Goal: Task Accomplishment & Management: Complete application form

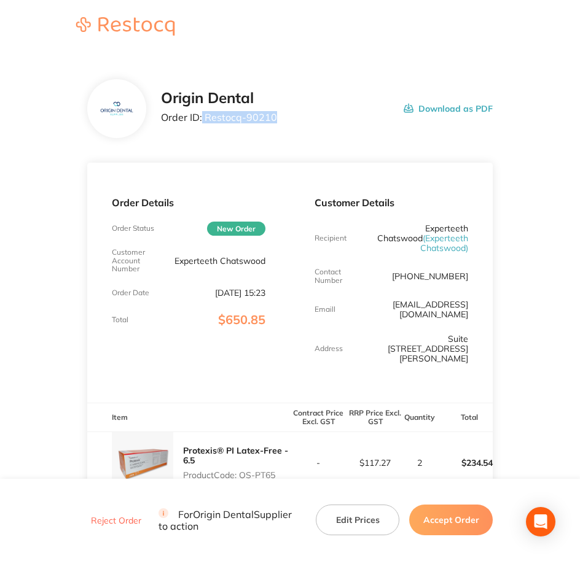
drag, startPoint x: 201, startPoint y: 120, endPoint x: 275, endPoint y: 125, distance: 74.5
click at [275, 125] on div "Origin Dental Order ID: Restocq- 90210 Download as PDF" at bounding box center [327, 109] width 332 height 38
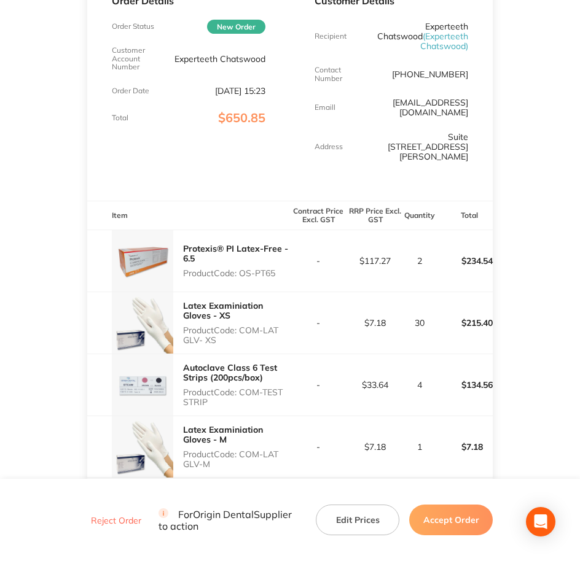
scroll to position [180, 0]
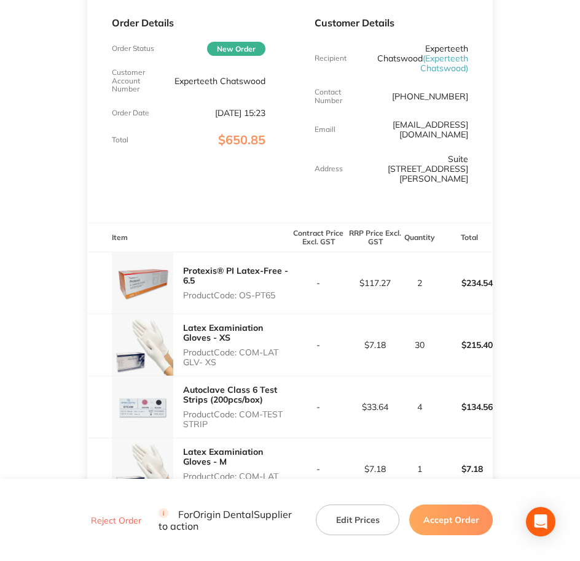
drag, startPoint x: 242, startPoint y: 276, endPoint x: 279, endPoint y: 273, distance: 37.6
click at [279, 290] on p "Product Code: OS-PT65" at bounding box center [236, 295] width 107 height 10
copy p "OS-PT65"
drag, startPoint x: 238, startPoint y: 332, endPoint x: 274, endPoint y: 344, distance: 37.7
click at [274, 348] on p "Product Code: COM-LAT GLV- XS" at bounding box center [236, 358] width 107 height 20
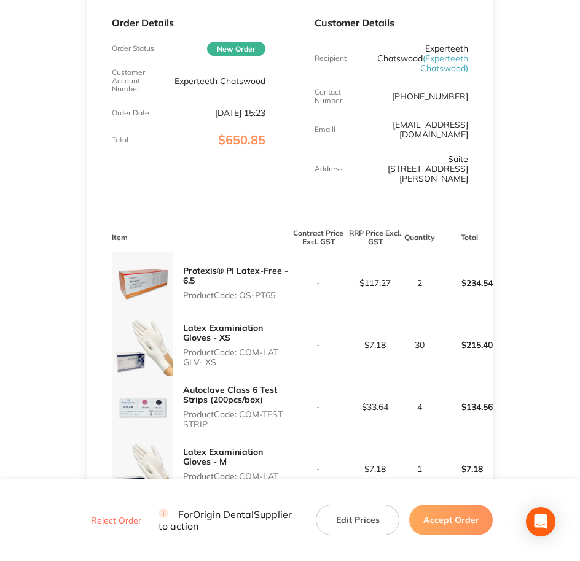
copy p "COM-LAT GLV- XS"
drag, startPoint x: 240, startPoint y: 394, endPoint x: 260, endPoint y: 403, distance: 22.0
click at [260, 410] on p "Product Code: COM-TEST STRIP" at bounding box center [236, 420] width 107 height 20
copy p "COM-TEST STRIP"
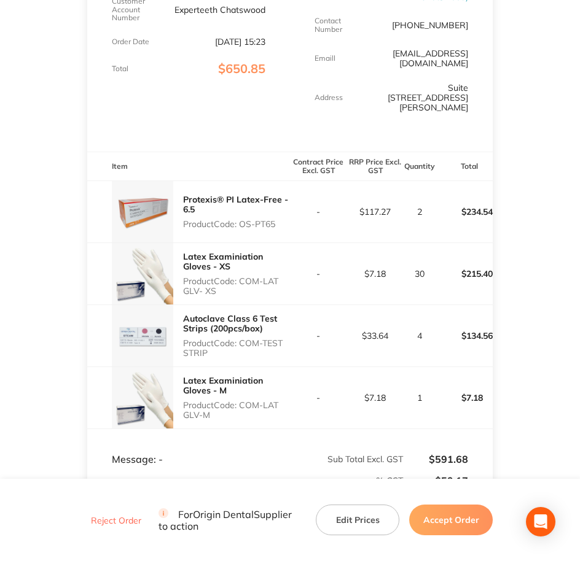
scroll to position [257, 0]
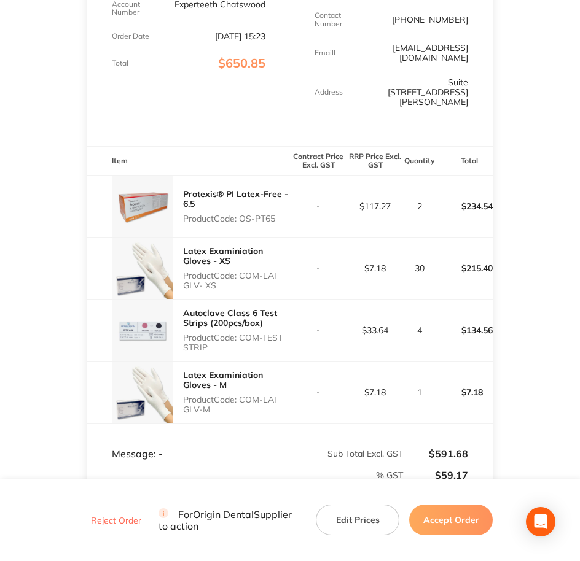
drag, startPoint x: 241, startPoint y: 382, endPoint x: 281, endPoint y: 395, distance: 42.7
click at [281, 395] on div "Latex Examiniation Gloves - M Product Code: COM-LAT GLV-M" at bounding box center [236, 392] width 107 height 54
copy p "COM-LAT GLV-M"
click at [529, 316] on main "Origin Dental Order ID: Restocq- 90210 Download as PDF Order Details Order Stat…" at bounding box center [290, 225] width 580 height 854
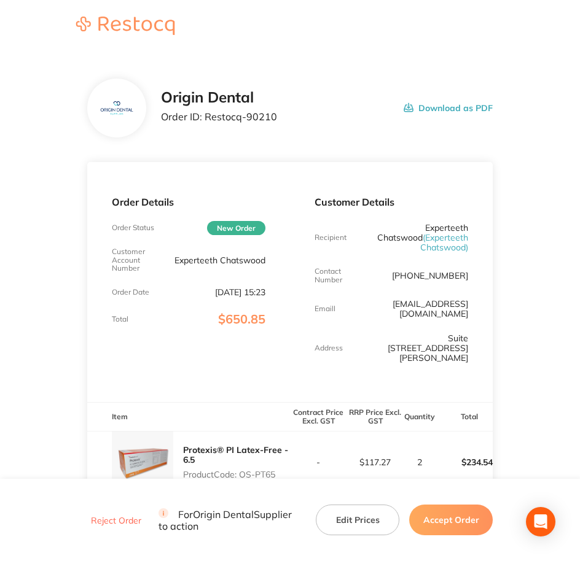
scroll to position [0, 0]
drag, startPoint x: 273, startPoint y: 130, endPoint x: 279, endPoint y: 124, distance: 7.8
click at [279, 125] on div "Origin Dental Order ID: Restocq- 90210 Download as PDF" at bounding box center [290, 108] width 406 height 59
drag, startPoint x: 278, startPoint y: 119, endPoint x: 204, endPoint y: 126, distance: 73.4
click at [204, 126] on div "Origin Dental Order ID: Restocq- 90210 Download as PDF" at bounding box center [327, 109] width 332 height 38
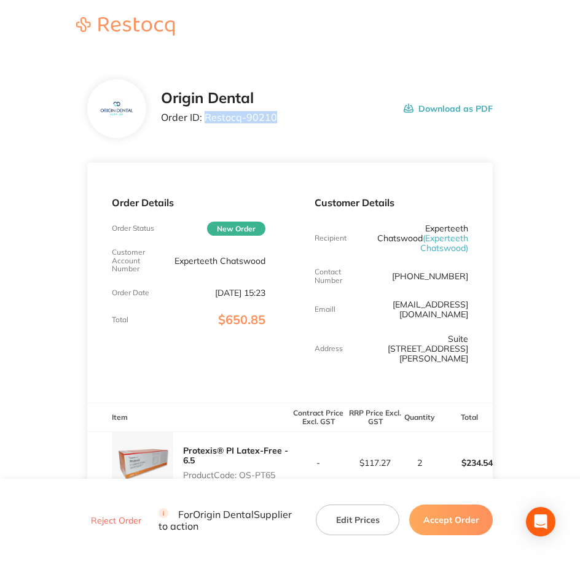
copy p "Restocq- 90210"
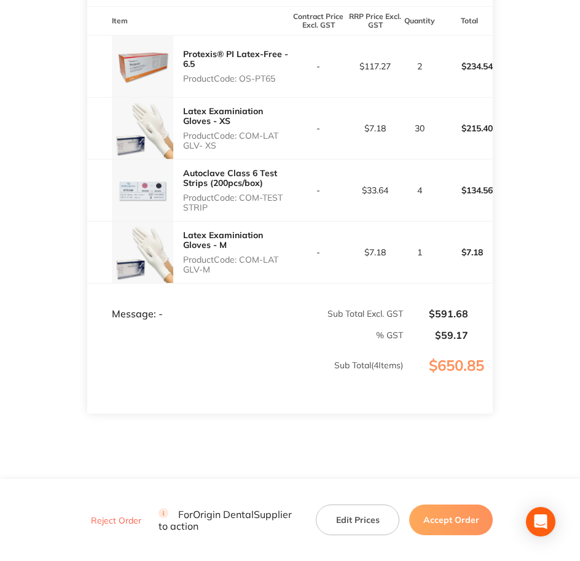
scroll to position [410, 0]
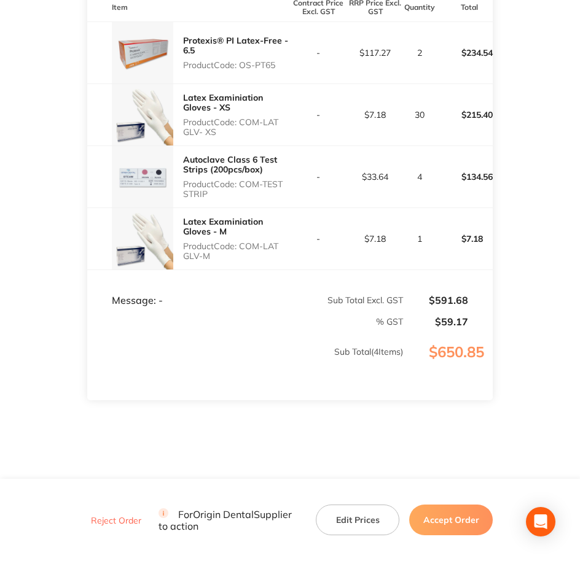
click at [459, 516] on button "Accept Order" at bounding box center [451, 520] width 84 height 31
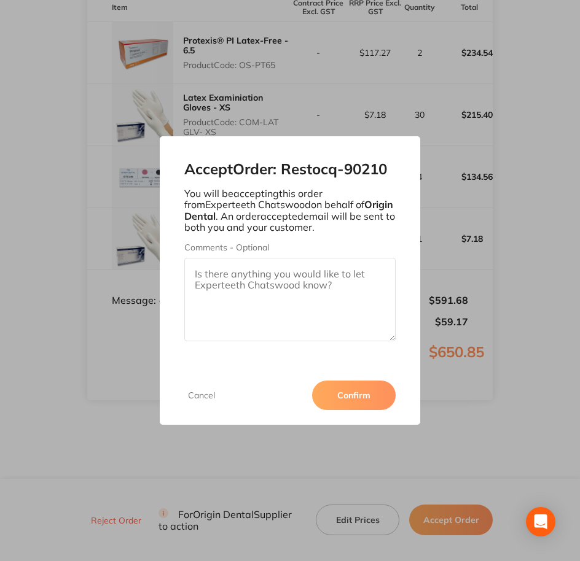
click at [296, 295] on textarea "Comments - Optional" at bounding box center [290, 300] width 212 height 84
paste textarea "SO-00000922"
type textarea "SO-00000922"
click at [352, 397] on button "Confirm" at bounding box center [354, 395] width 84 height 29
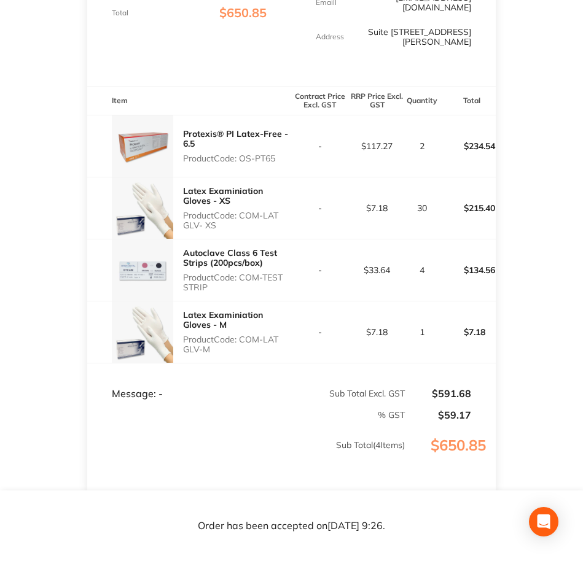
scroll to position [0, 0]
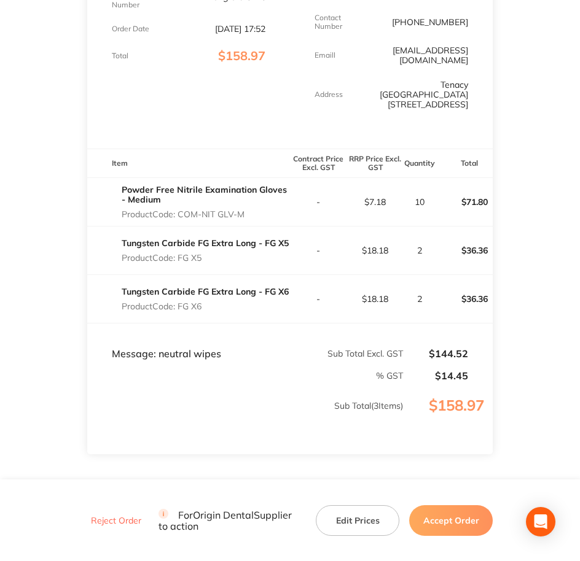
scroll to position [307, 0]
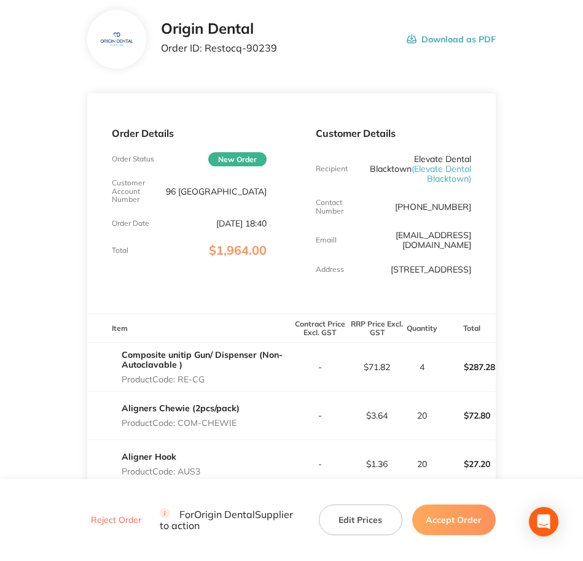
scroll to position [77, 0]
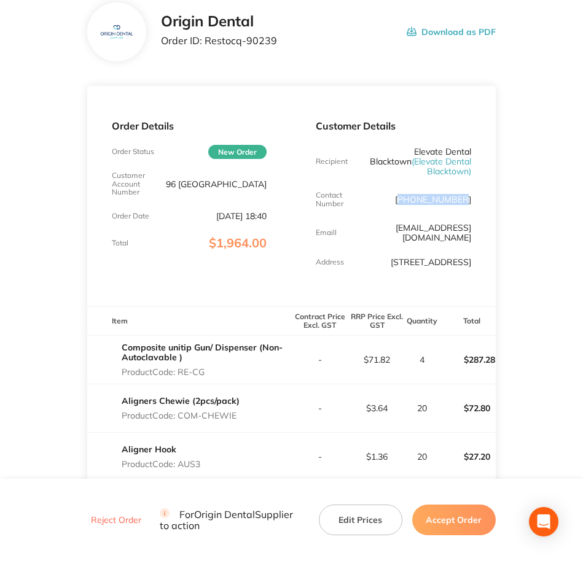
drag, startPoint x: 411, startPoint y: 200, endPoint x: 468, endPoint y: 199, distance: 57.1
click at [468, 199] on p "[PHONE_NUMBER]" at bounding box center [433, 200] width 76 height 10
copy p "02) 9671 720"
drag, startPoint x: 364, startPoint y: 149, endPoint x: 475, endPoint y: 149, distance: 110.5
click at [475, 149] on div "Customer Details Recipient Elevate Dental Blacktown ( Elevate Dental [GEOGRAPHI…" at bounding box center [393, 196] width 204 height 220
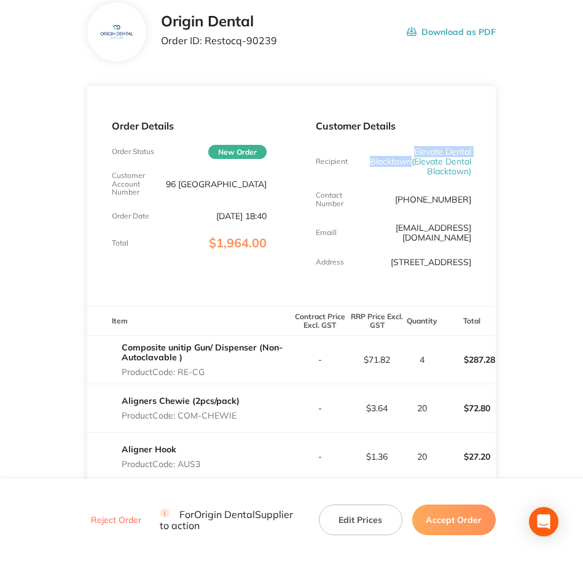
copy p "Elevate Dental Blacktown"
drag, startPoint x: 218, startPoint y: 184, endPoint x: 271, endPoint y: 185, distance: 53.4
click at [271, 185] on div "Order Details Order Status New Order Customer Account Number 96 Blacktown Order…" at bounding box center [189, 196] width 204 height 220
copy p "96 [GEOGRAPHIC_DATA]"
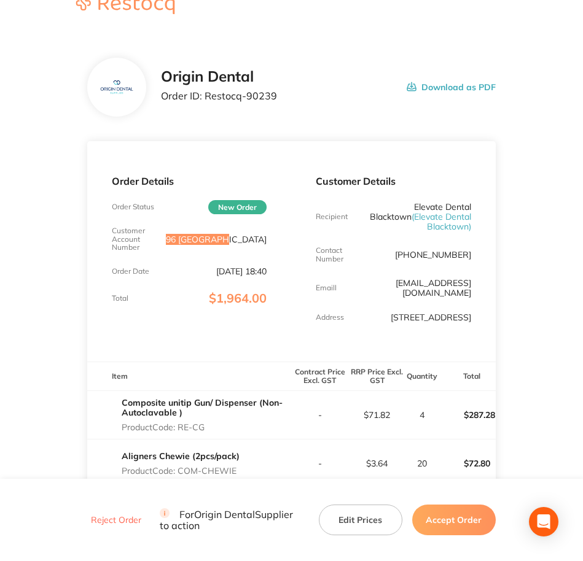
scroll to position [0, 0]
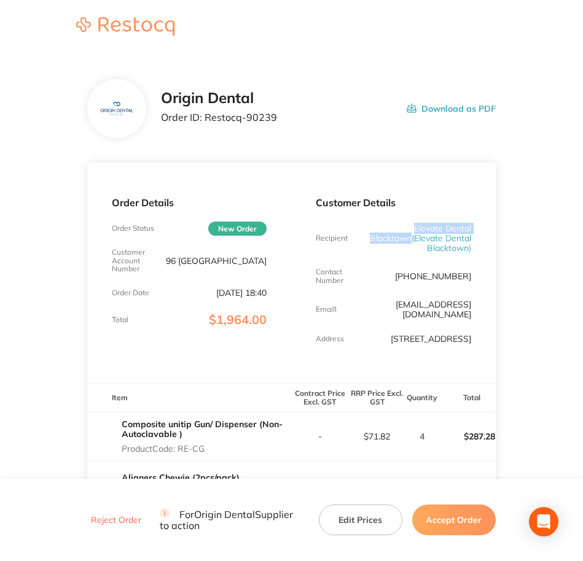
drag, startPoint x: 362, startPoint y: 230, endPoint x: 478, endPoint y: 230, distance: 116.1
click at [478, 230] on div "Customer Details Recipient Elevate Dental Blacktown ( Elevate Dental [GEOGRAPHI…" at bounding box center [393, 273] width 204 height 220
copy p "Elevate Dental Blacktown"
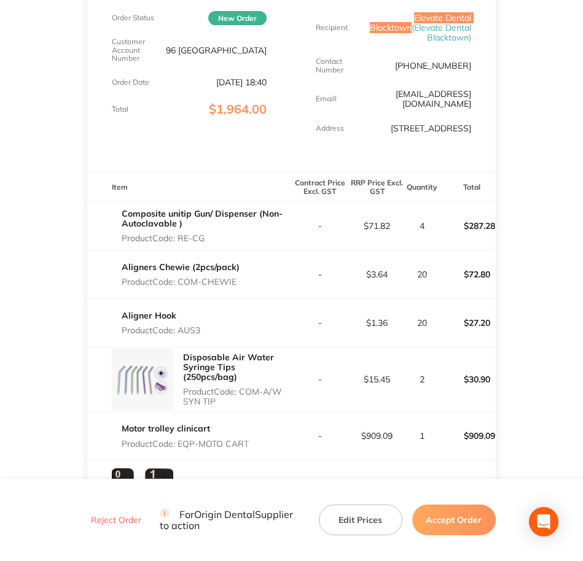
scroll to position [230, 0]
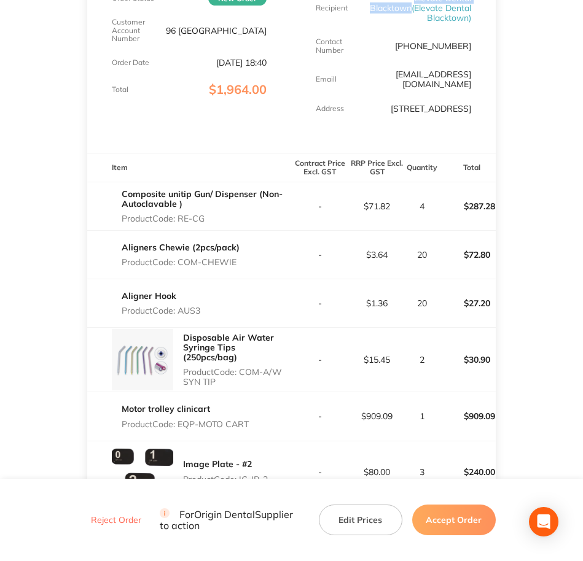
drag, startPoint x: 179, startPoint y: 218, endPoint x: 211, endPoint y: 221, distance: 32.7
click at [211, 221] on p "Product Code: RE-CG" at bounding box center [206, 219] width 169 height 10
copy p "RE-CG"
drag, startPoint x: 182, startPoint y: 264, endPoint x: 238, endPoint y: 263, distance: 55.9
click at [238, 263] on p "Product Code: COM-CHEWIE" at bounding box center [181, 262] width 118 height 10
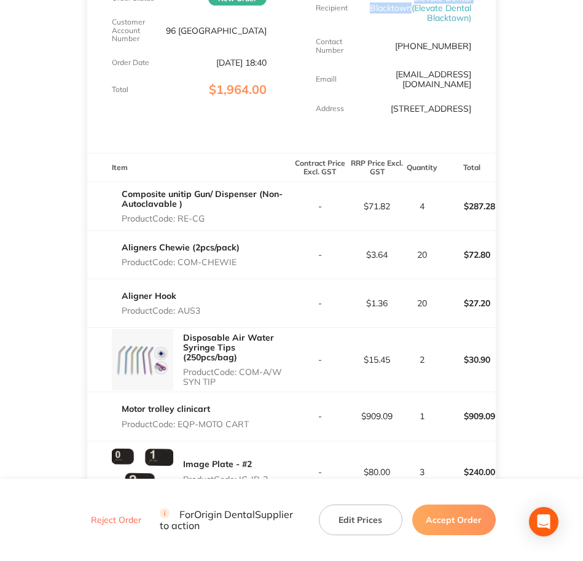
copy p "COM-CHEWIE"
drag, startPoint x: 177, startPoint y: 306, endPoint x: 203, endPoint y: 302, distance: 25.4
click at [203, 302] on div "Aligner Hook Product Code: AUS3" at bounding box center [189, 303] width 204 height 34
copy p "AUS3"
drag, startPoint x: 241, startPoint y: 368, endPoint x: 271, endPoint y: 378, distance: 32.2
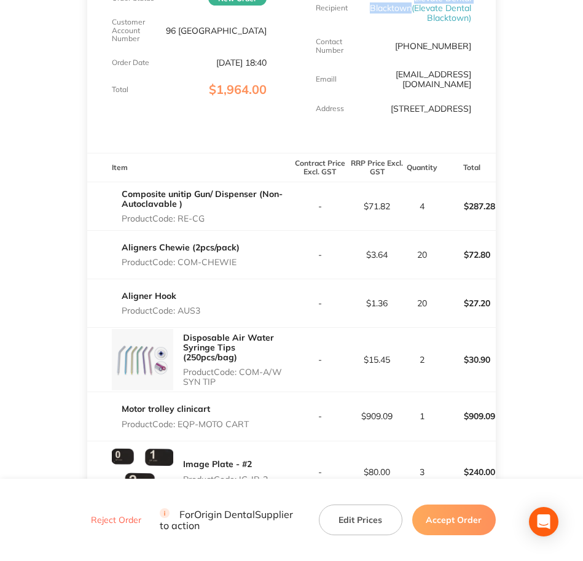
click at [271, 378] on p "Product Code: COM-A/W SYN TIP" at bounding box center [237, 377] width 108 height 20
copy p "COM-A/W SYN TIP"
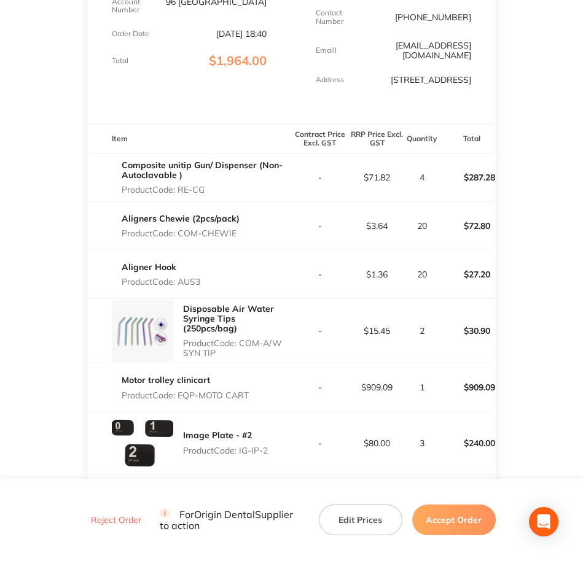
scroll to position [307, 0]
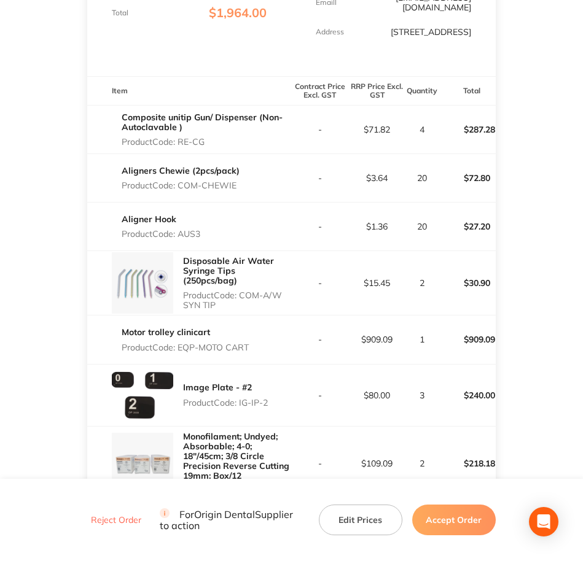
drag, startPoint x: 181, startPoint y: 344, endPoint x: 249, endPoint y: 342, distance: 67.6
click at [249, 343] on p "Product Code: EQP-MOTO CART" at bounding box center [185, 348] width 127 height 10
copy p "EQP-MOTO CART"
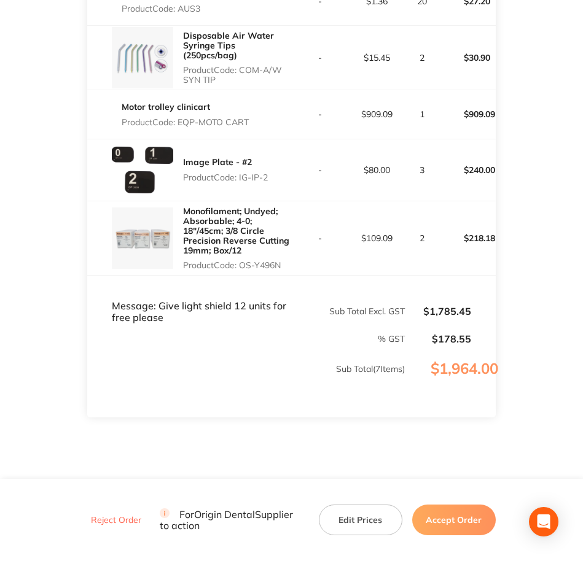
scroll to position [537, 0]
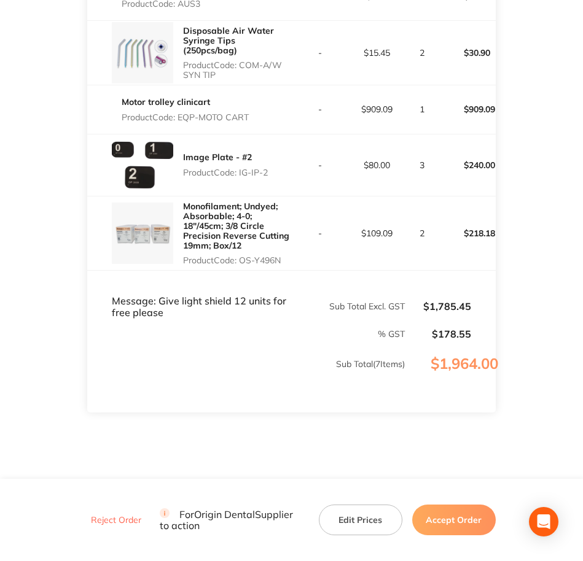
drag, startPoint x: 239, startPoint y: 168, endPoint x: 275, endPoint y: 168, distance: 35.6
click at [275, 168] on div "Image Plate - #2 Product Code: IG-IP-2" at bounding box center [189, 164] width 204 height 61
copy p "IG-IP-2"
drag, startPoint x: 243, startPoint y: 258, endPoint x: 295, endPoint y: 264, distance: 53.2
click at [295, 264] on tr "Monofilament; Undyed; Absorbable; 4-0; 18″/45cm; 3/8 Circle Precision Reverse C…" at bounding box center [291, 233] width 408 height 75
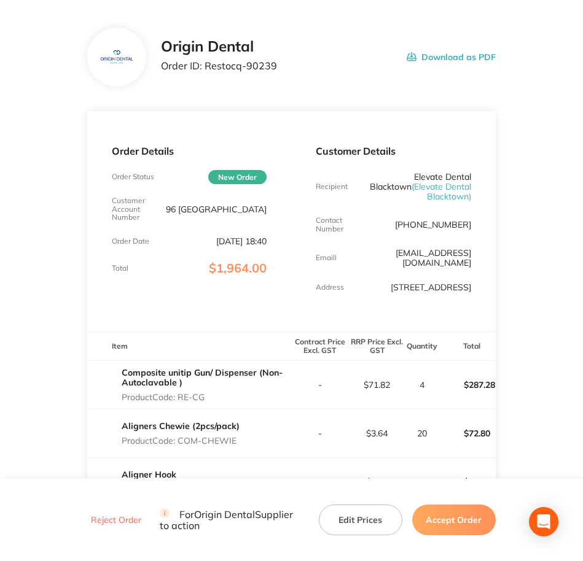
scroll to position [0, 0]
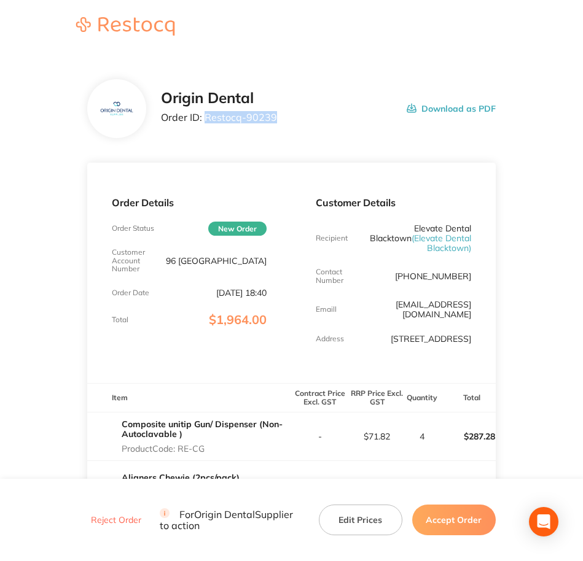
drag, startPoint x: 275, startPoint y: 119, endPoint x: 208, endPoint y: 114, distance: 67.7
click at [208, 114] on div "Origin Dental Order ID: Restocq- 90239 Download as PDF" at bounding box center [328, 109] width 334 height 38
click at [242, 134] on div "Origin Dental Order ID: Restocq- 90239 Download as PDF" at bounding box center [291, 108] width 408 height 59
click at [201, 123] on div "Origin Dental Order ID: Restocq- 90239" at bounding box center [219, 109] width 116 height 38
drag, startPoint x: 204, startPoint y: 119, endPoint x: 240, endPoint y: 123, distance: 36.4
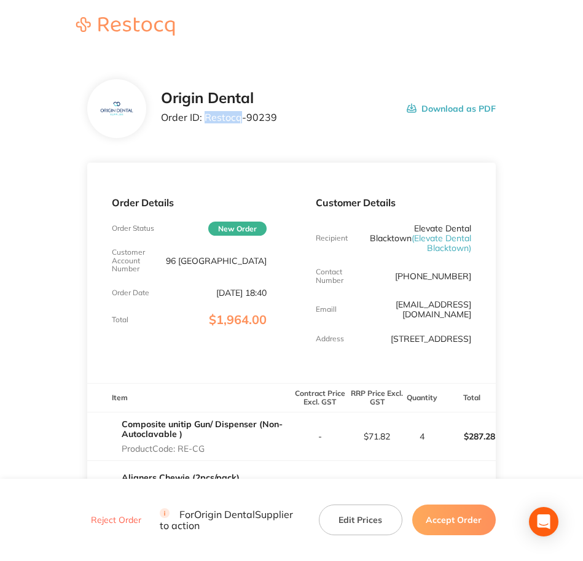
click at [240, 123] on p "Order ID: Restocq- 90239" at bounding box center [219, 117] width 116 height 11
